Goal: Task Accomplishment & Management: Use online tool/utility

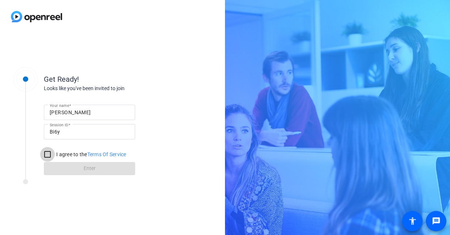
click at [48, 152] on input "I agree to the Terms Of Service" at bounding box center [47, 154] width 15 height 15
checkbox input "true"
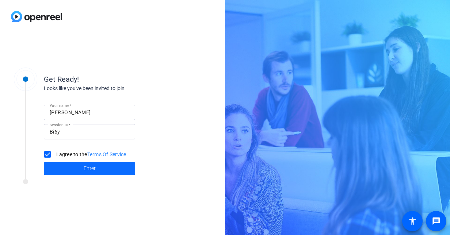
click at [105, 165] on span at bounding box center [89, 169] width 91 height 18
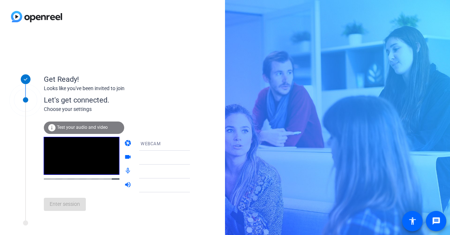
click at [88, 125] on span "Test your audio and video" at bounding box center [82, 127] width 51 height 5
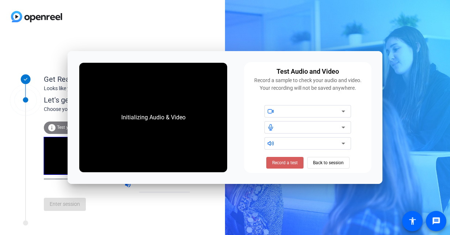
click at [291, 162] on span "Record a test" at bounding box center [285, 163] width 26 height 7
click at [305, 109] on div at bounding box center [311, 111] width 62 height 9
click at [290, 161] on span "Stop Testing (6s)" at bounding box center [284, 163] width 33 height 7
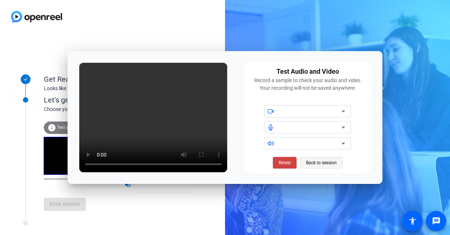
click at [323, 164] on span "Back to session" at bounding box center [321, 163] width 31 height 14
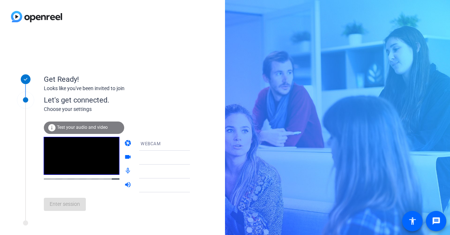
click at [193, 143] on icon at bounding box center [197, 144] width 9 height 9
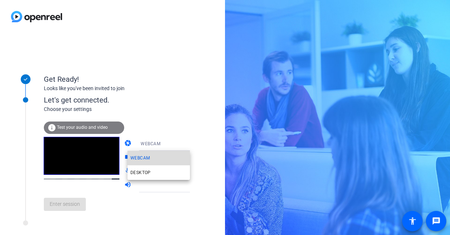
click at [162, 157] on mat-option "WEBCAM" at bounding box center [159, 158] width 63 height 15
click at [148, 150] on div "WEBCAM" at bounding box center [170, 144] width 58 height 14
click at [169, 106] on div "Choose your settings" at bounding box center [124, 110] width 161 height 8
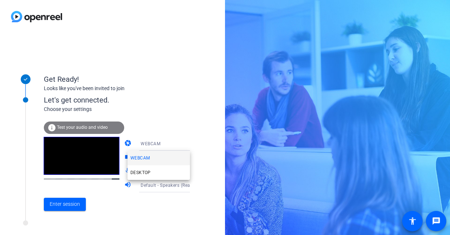
click at [163, 120] on div at bounding box center [225, 117] width 450 height 235
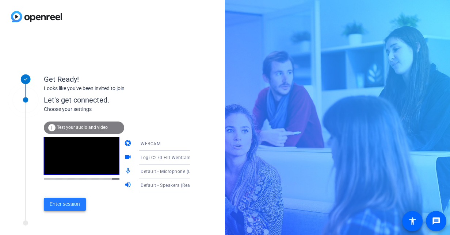
click at [55, 202] on span "Enter session" at bounding box center [65, 205] width 30 height 8
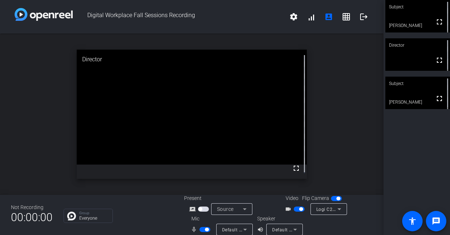
click at [174, 212] on div "Not Recording 00:00:00 Group Everyone Present screen_share_outline Source Video…" at bounding box center [192, 215] width 384 height 40
click at [327, 226] on div at bounding box center [344, 225] width 58 height 20
click at [203, 209] on span "button" at bounding box center [203, 209] width 11 height 5
click at [438, 24] on mat-icon "fullscreen" at bounding box center [439, 22] width 9 height 9
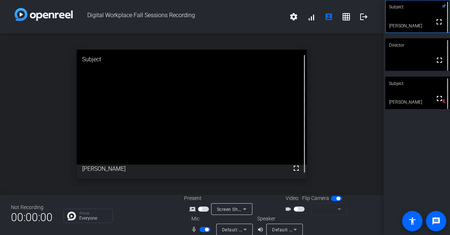
click at [299, 207] on mat-slide-toggle at bounding box center [300, 209] width 12 height 8
click at [296, 208] on span "button" at bounding box center [299, 209] width 11 height 5
click at [337, 209] on mat-form-field at bounding box center [329, 210] width 37 height 12
drag, startPoint x: 352, startPoint y: 254, endPoint x: 132, endPoint y: 216, distance: 223.7
click at [132, 216] on div "Group Everyone" at bounding box center [119, 216] width 110 height 14
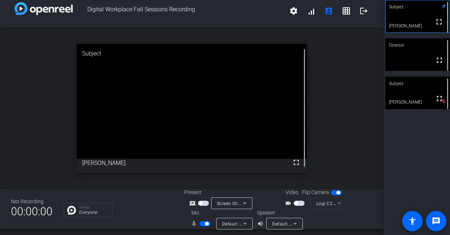
scroll to position [8, 0]
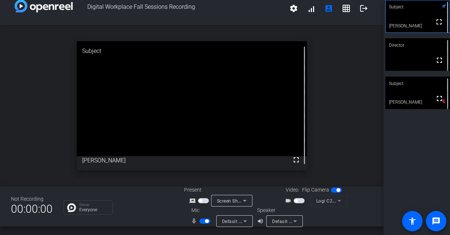
click at [244, 222] on icon at bounding box center [245, 221] width 9 height 9
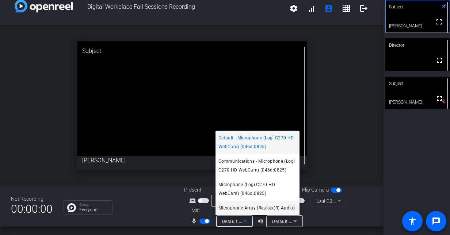
click at [252, 210] on span "Microphone Array (Realtek(R) Audio)" at bounding box center [257, 208] width 76 height 9
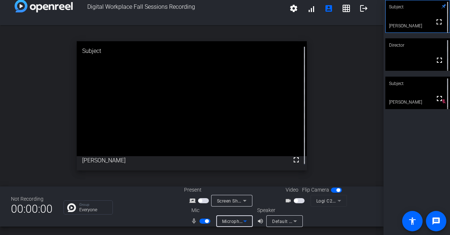
click at [291, 221] on icon at bounding box center [295, 221] width 9 height 9
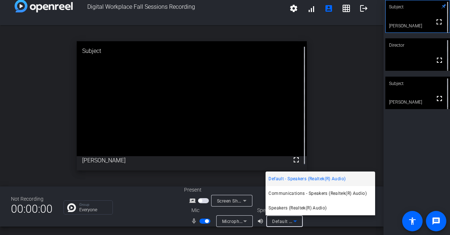
click at [230, 222] on div at bounding box center [225, 117] width 450 height 235
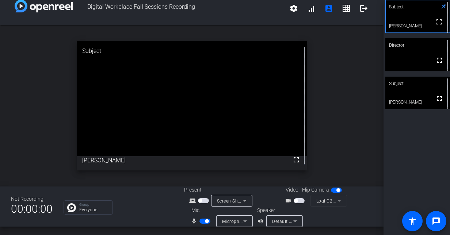
click at [296, 199] on span "button" at bounding box center [299, 201] width 11 height 5
click at [299, 219] on div "Default - Speakers (Realtek(R) Audio)" at bounding box center [285, 222] width 37 height 12
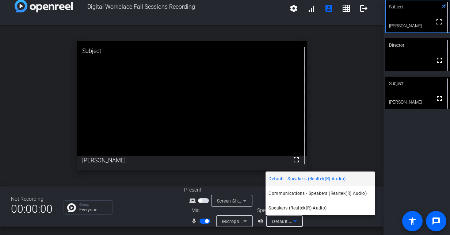
click at [305, 206] on span "Speakers (Realtek(R) Audio)" at bounding box center [298, 208] width 58 height 9
